Goal: Task Accomplishment & Management: Complete application form

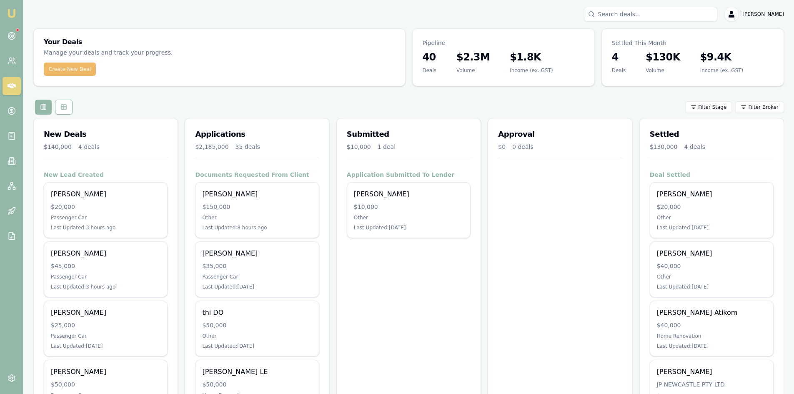
click at [60, 73] on button "Create New Deal" at bounding box center [70, 69] width 52 height 13
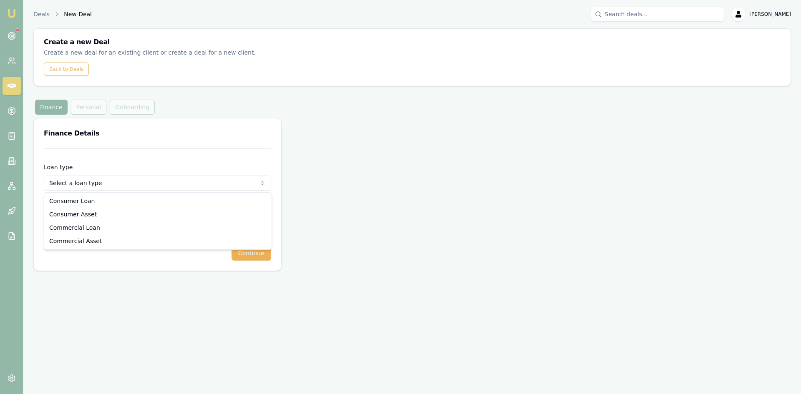
click at [90, 185] on html "Emu Broker Deals New Deal [PERSON_NAME] Toggle Menu Create a new Deal Create a …" at bounding box center [400, 197] width 801 height 394
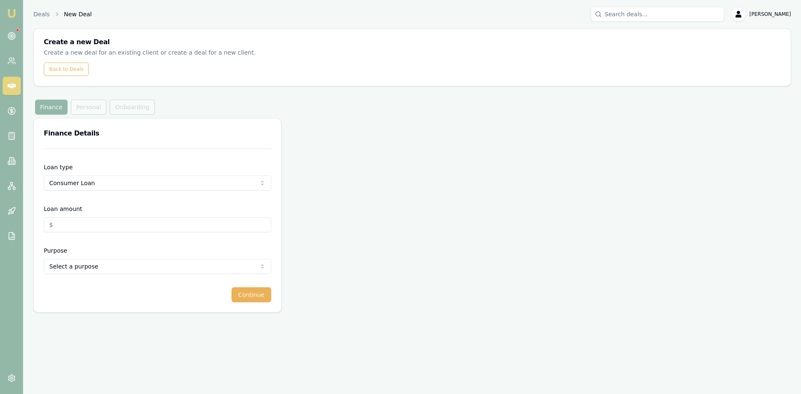
click at [85, 226] on input "Loan amount" at bounding box center [157, 224] width 227 height 15
type input "$25,000.00"
click at [78, 270] on html "Emu Broker Deals New Deal [PERSON_NAME] Toggle Menu Create a new Deal Create a …" at bounding box center [400, 197] width 801 height 394
select select "OTHER"
click at [258, 298] on button "Continue" at bounding box center [251, 294] width 40 height 15
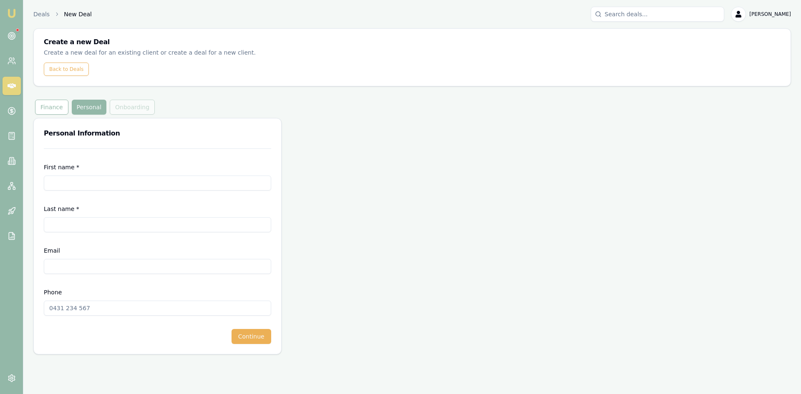
click at [112, 184] on input "First name *" at bounding box center [157, 183] width 227 height 15
type input "u"
type input "xuan"
type input "d"
type input "Dang"
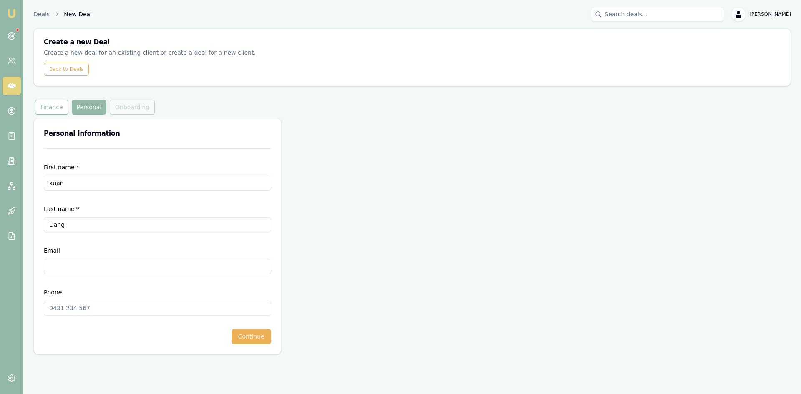
click at [101, 262] on input "Email" at bounding box center [157, 266] width 227 height 15
type input "taixuandang87@gmail.com"
click at [78, 309] on input "Phone" at bounding box center [157, 308] width 227 height 15
type input "0415 687 456"
click at [252, 340] on button "Continue" at bounding box center [251, 336] width 40 height 15
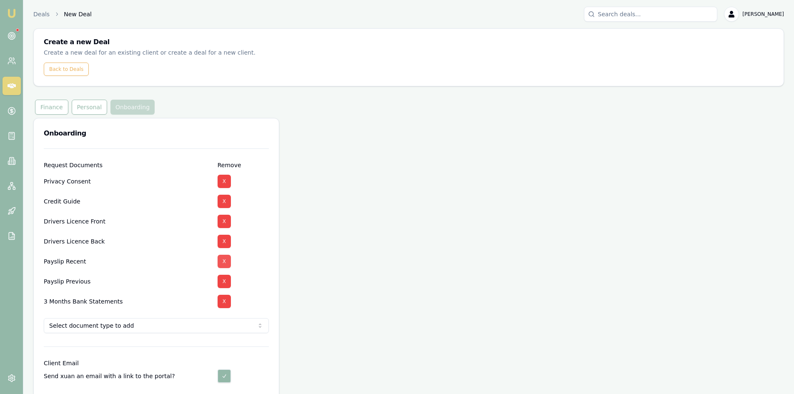
click at [224, 262] on button "X" at bounding box center [224, 261] width 13 height 13
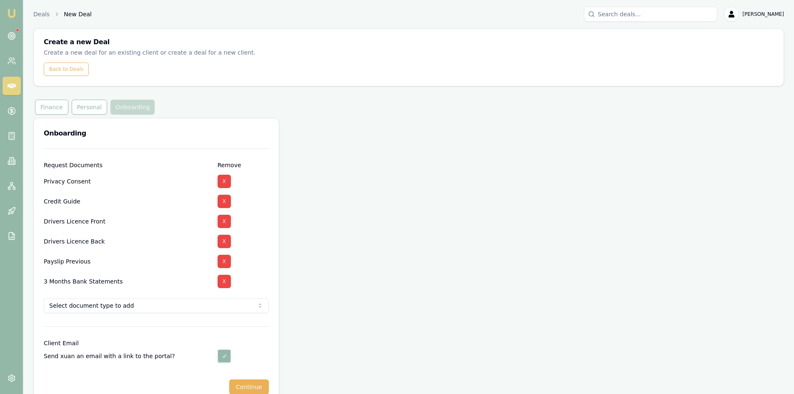
click at [224, 262] on button "X" at bounding box center [224, 261] width 13 height 13
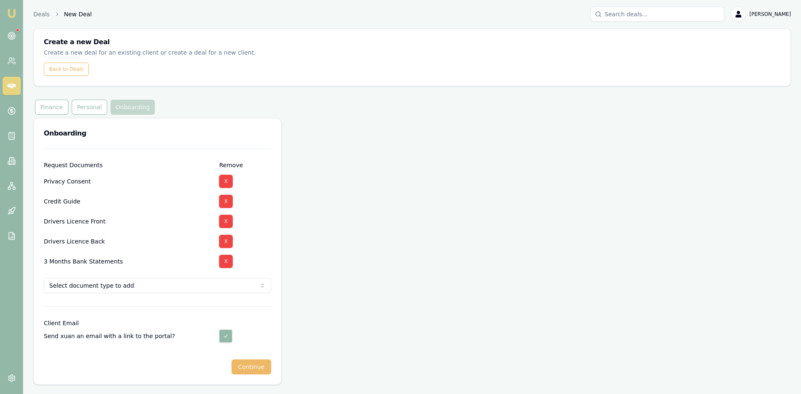
click at [244, 362] on button "Continue" at bounding box center [251, 366] width 40 height 15
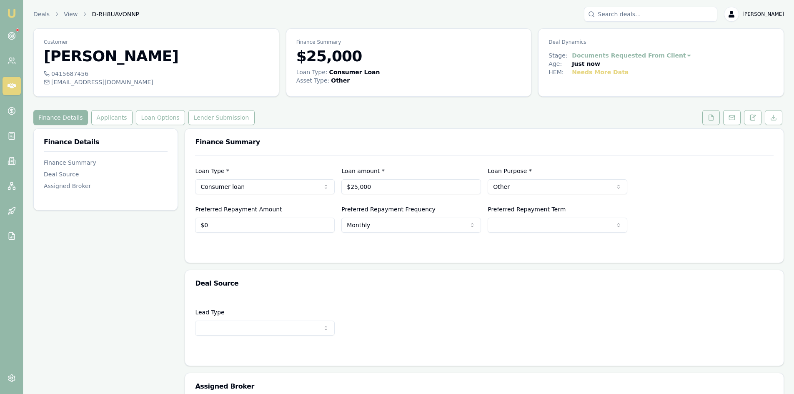
click at [711, 118] on icon at bounding box center [711, 117] width 7 height 7
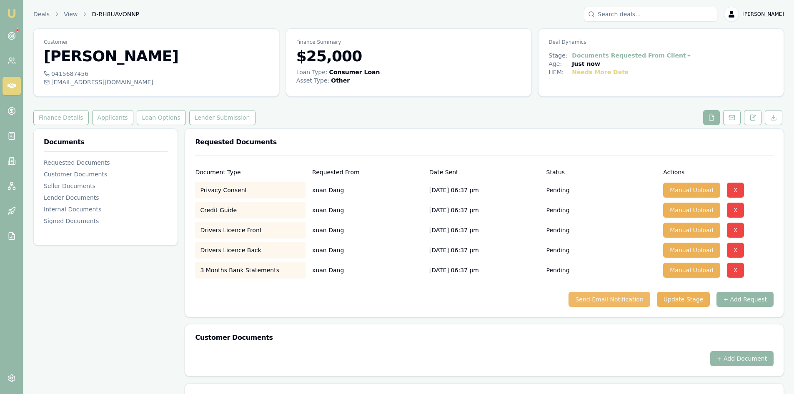
click at [610, 301] on button "Send Email Notification" at bounding box center [609, 299] width 81 height 15
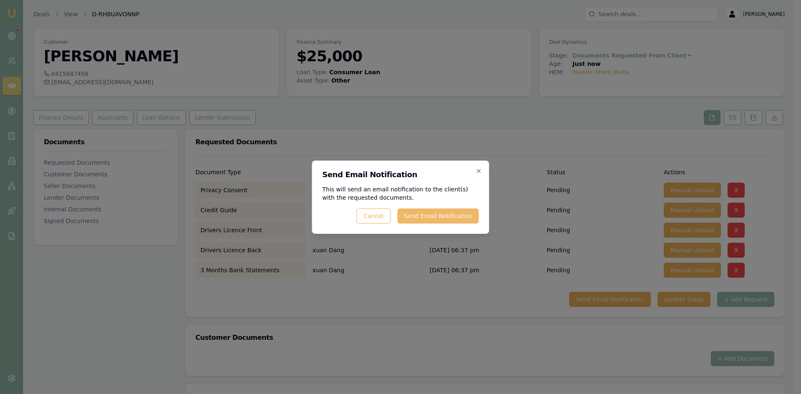
click at [434, 216] on button "Send Email Notification" at bounding box center [437, 216] width 81 height 15
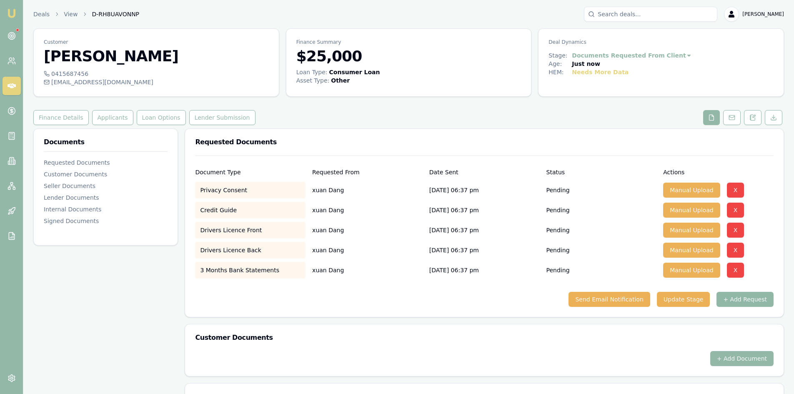
click at [735, 298] on button "+ Add Request" at bounding box center [745, 299] width 57 height 15
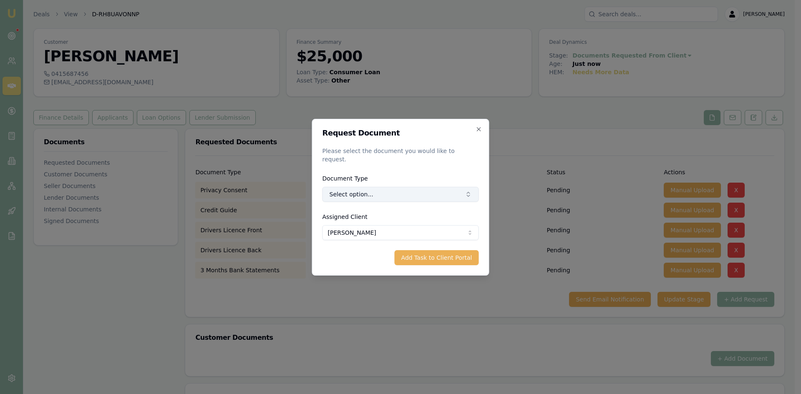
click at [373, 191] on button "Select option..." at bounding box center [400, 194] width 156 height 15
type input "medi"
click at [384, 227] on div "Medicare Card" at bounding box center [403, 225] width 89 height 13
click at [430, 251] on button "Add Task to Client Portal" at bounding box center [437, 257] width 84 height 15
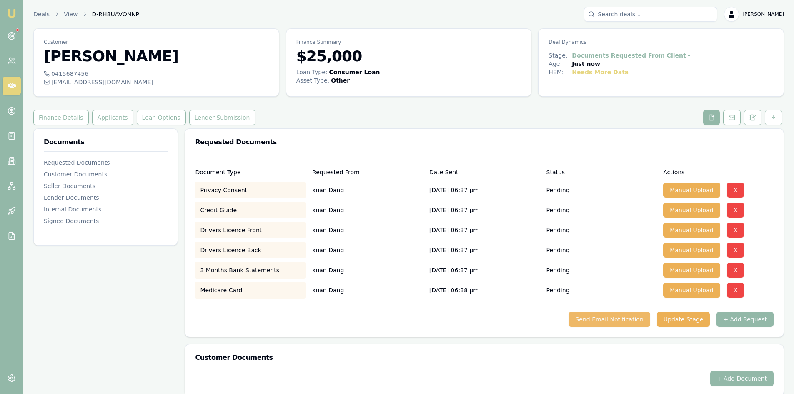
click at [629, 318] on button "Send Email Notification" at bounding box center [609, 319] width 81 height 15
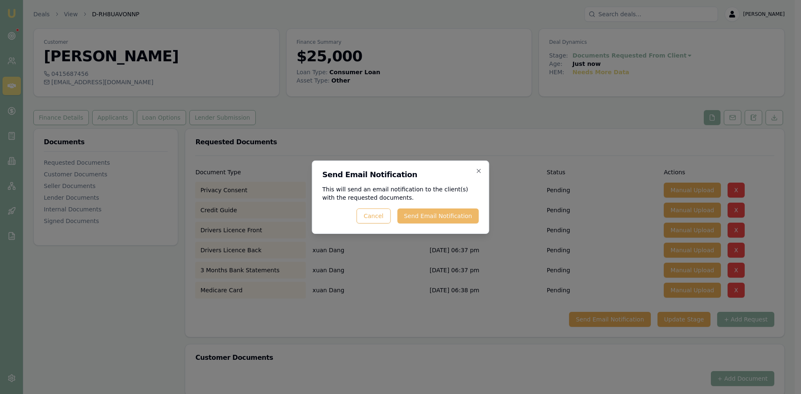
click at [429, 218] on button "Send Email Notification" at bounding box center [437, 216] width 81 height 15
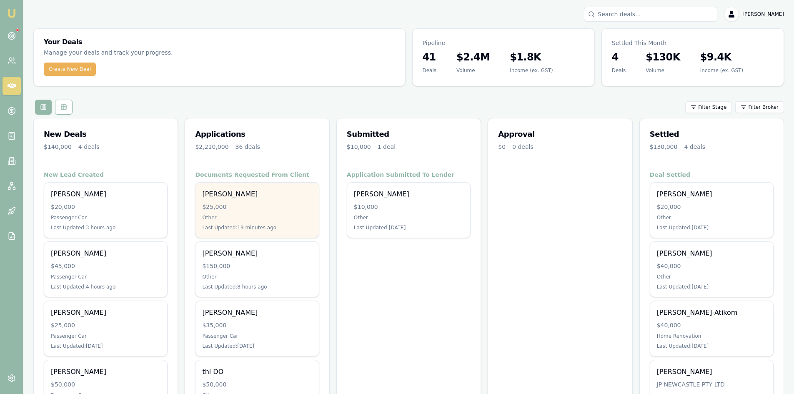
click at [248, 212] on div "[PERSON_NAME] $25,000 Other Last Updated: 19 minutes ago" at bounding box center [257, 210] width 123 height 55
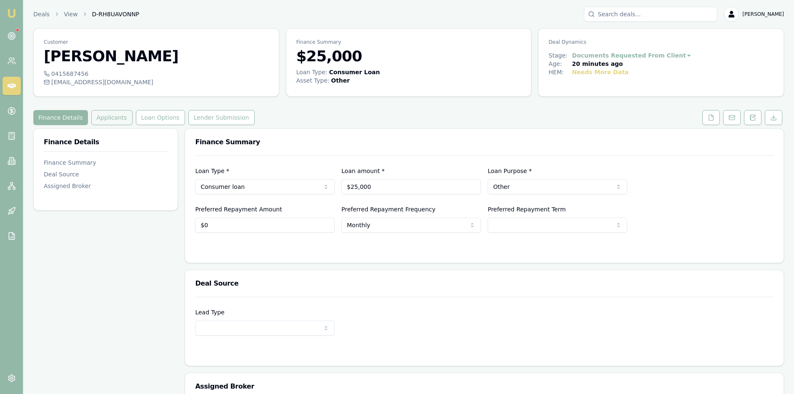
click at [95, 120] on button "Applicants" at bounding box center [111, 117] width 41 height 15
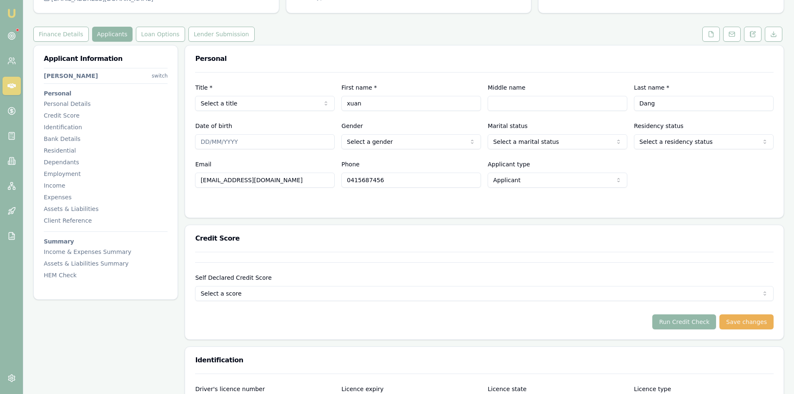
scroll to position [167, 0]
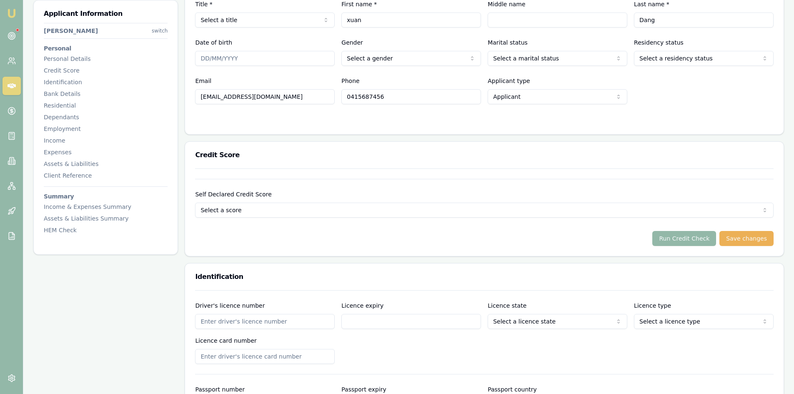
click at [359, 96] on input "0415687456" at bounding box center [412, 96] width 140 height 15
click at [369, 97] on input "0415687456" at bounding box center [412, 96] width 140 height 15
click at [377, 98] on input "0415687456" at bounding box center [412, 96] width 140 height 15
click at [694, 204] on html "Emu Broker Deals View D-RH8UAVONNP Steven Nguyen Toggle Menu Customer xuan Dang…" at bounding box center [397, 30] width 794 height 394
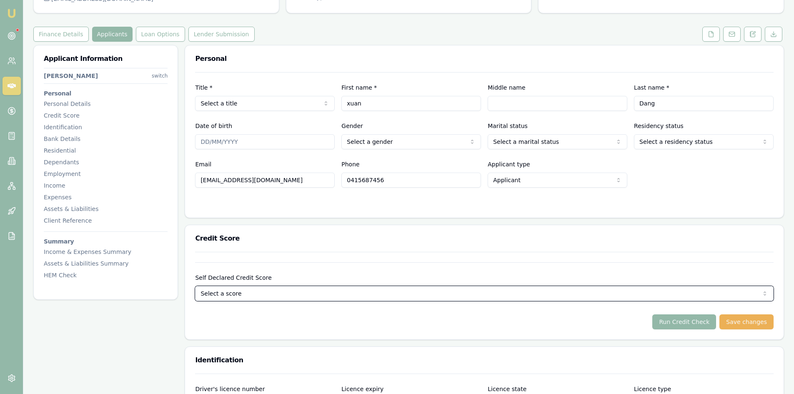
scroll to position [0, 0]
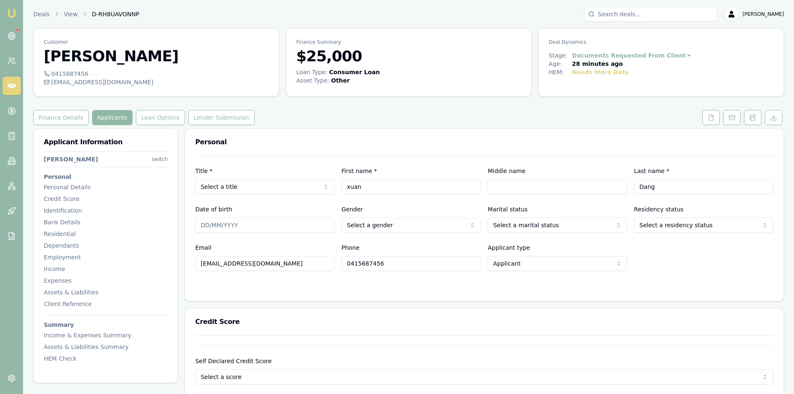
click at [104, 118] on button "Applicants" at bounding box center [112, 117] width 40 height 15
click at [713, 119] on icon at bounding box center [711, 117] width 7 height 7
